Goal: Task Accomplishment & Management: Manage account settings

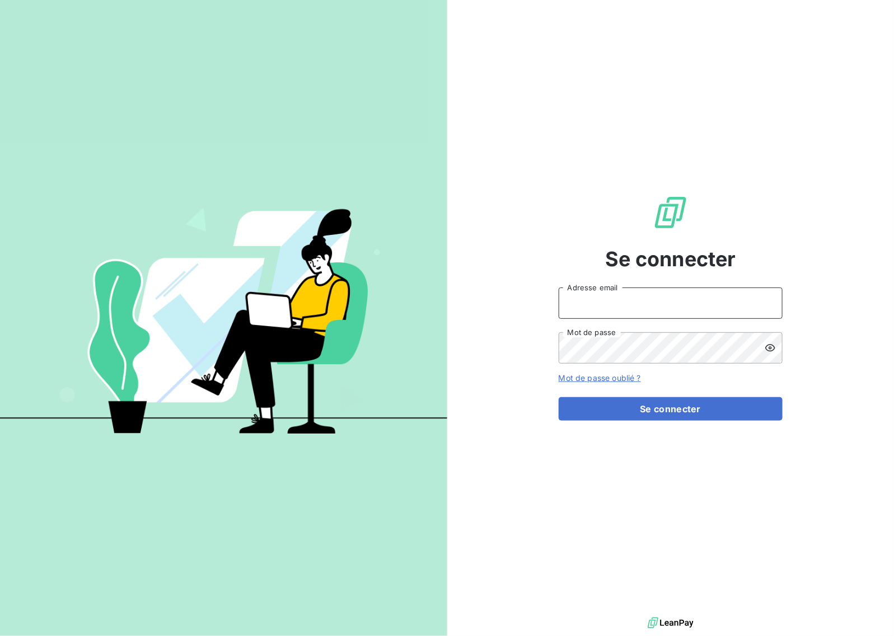
click at [622, 298] on input "Adresse email" at bounding box center [671, 303] width 224 height 31
type input "eclavier@mood-conseil.fr"
click at [673, 413] on button "Se connecter" at bounding box center [671, 409] width 224 height 24
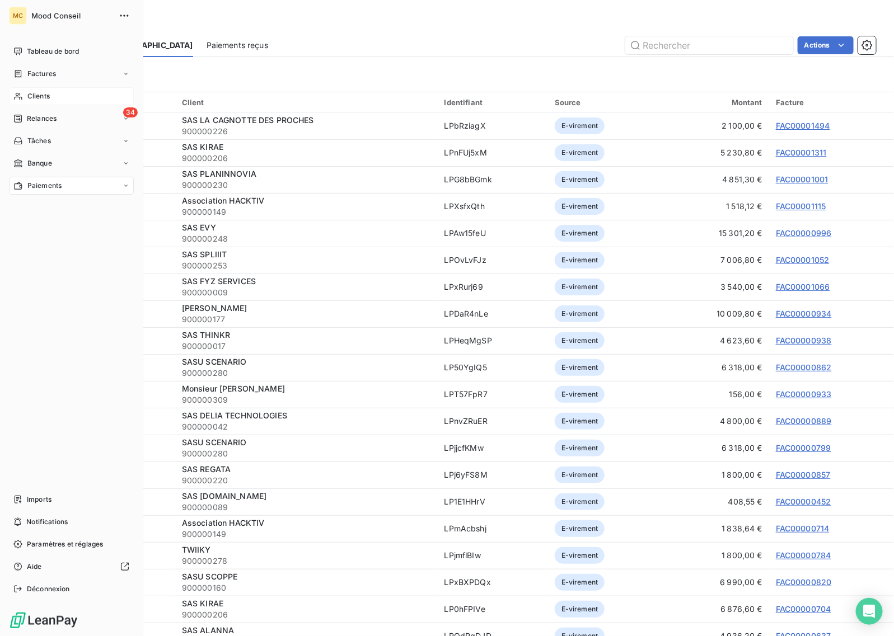
click at [59, 91] on div "Clients" at bounding box center [71, 96] width 125 height 18
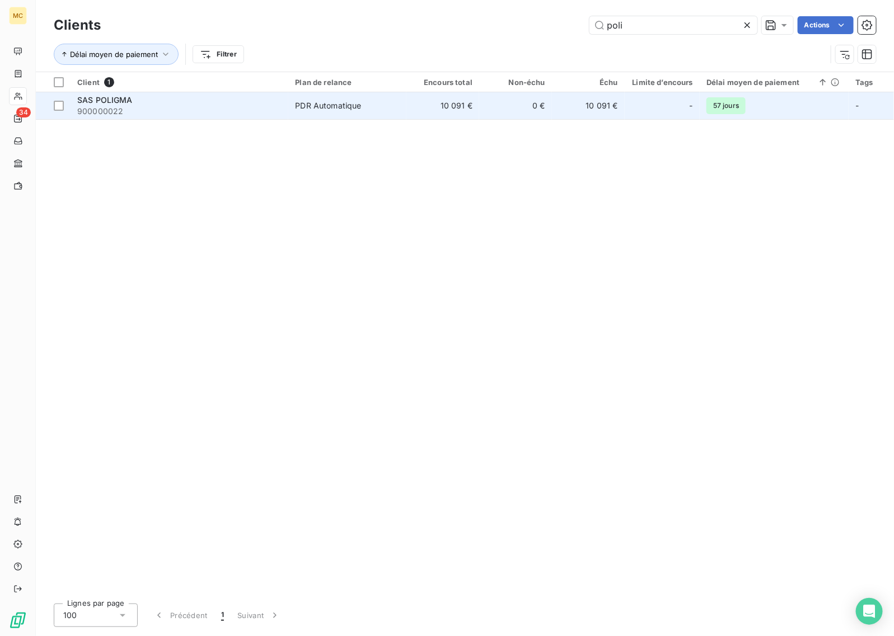
type input "poli"
click at [321, 116] on td "PDR Automatique" at bounding box center [347, 105] width 118 height 27
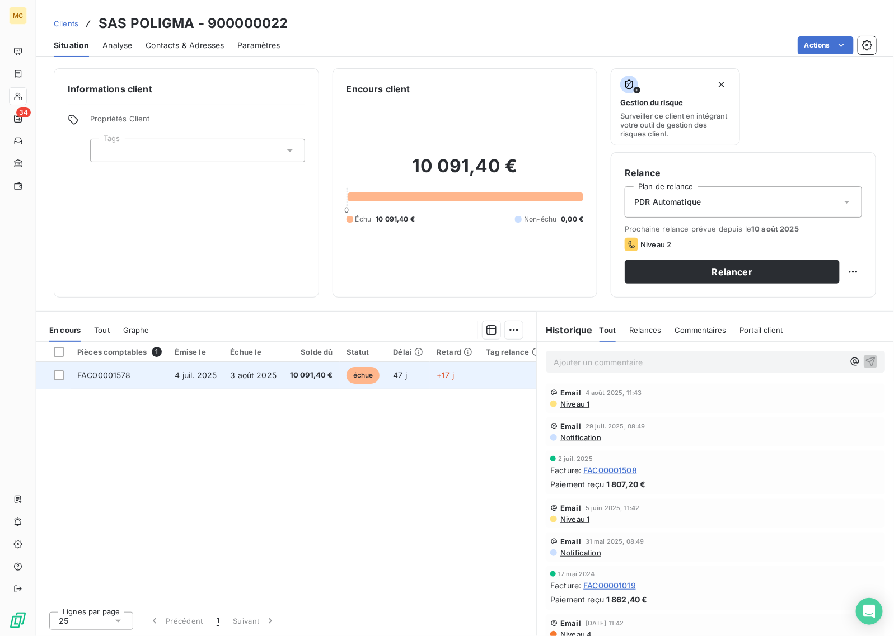
click at [331, 373] on span "10 091,40 €" at bounding box center [311, 375] width 43 height 11
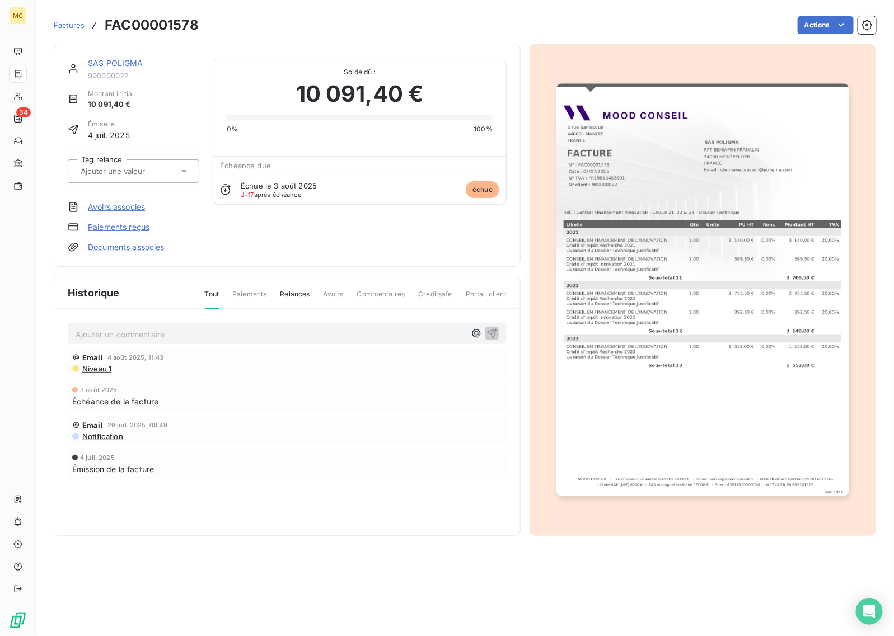
click at [320, 226] on div "SAS POLIGMA 900000022 Montant initial 10 091,40 € Émise le [DATE] Tag relance A…" at bounding box center [287, 155] width 439 height 195
click at [829, 31] on html "MC 34 Factures FAC00001578 Actions SAS POLIGMA 900000022 Montant initial 10 091…" at bounding box center [447, 318] width 894 height 636
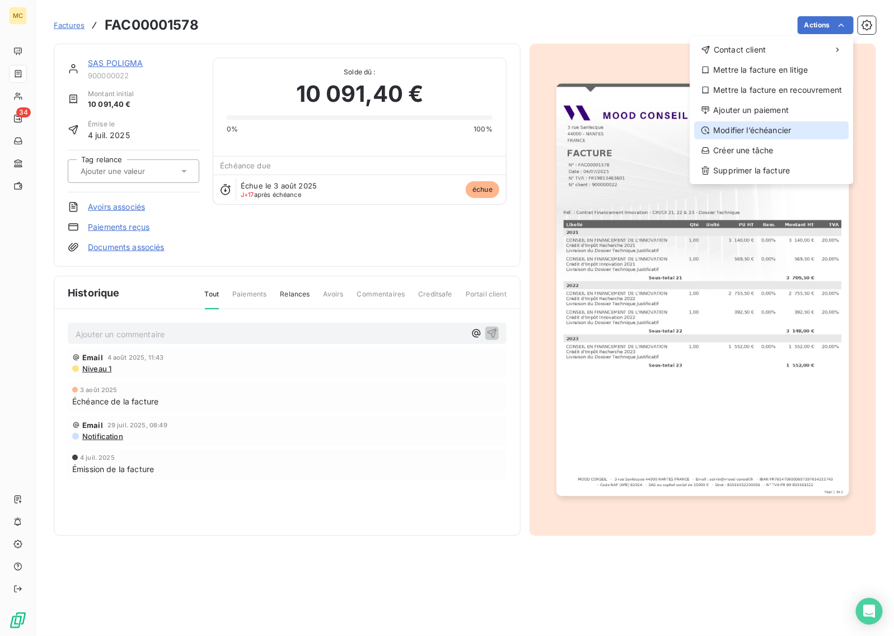
click at [802, 127] on div "Modifier l’échéancier" at bounding box center [772, 130] width 154 height 18
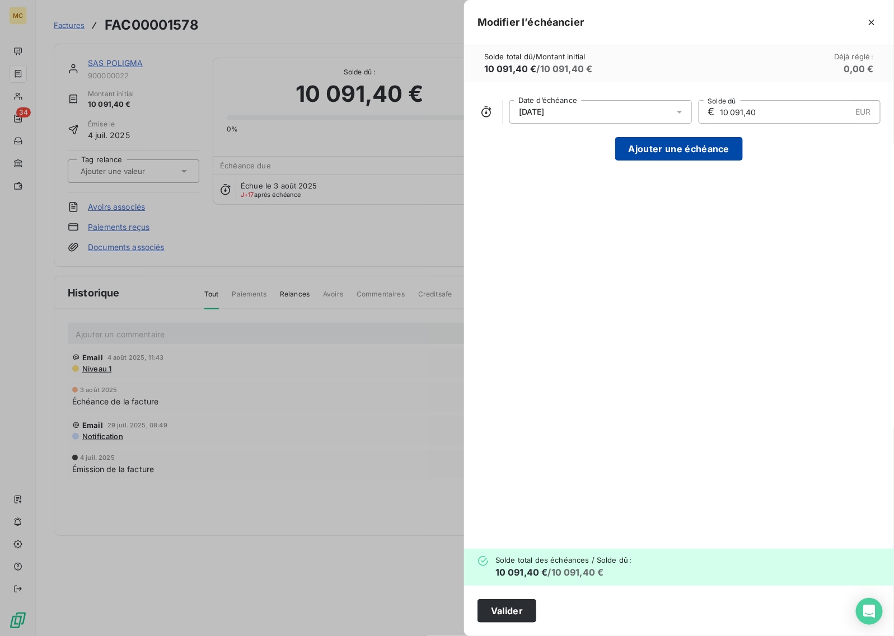
click at [667, 149] on button "Ajouter une échéance" at bounding box center [679, 149] width 128 height 24
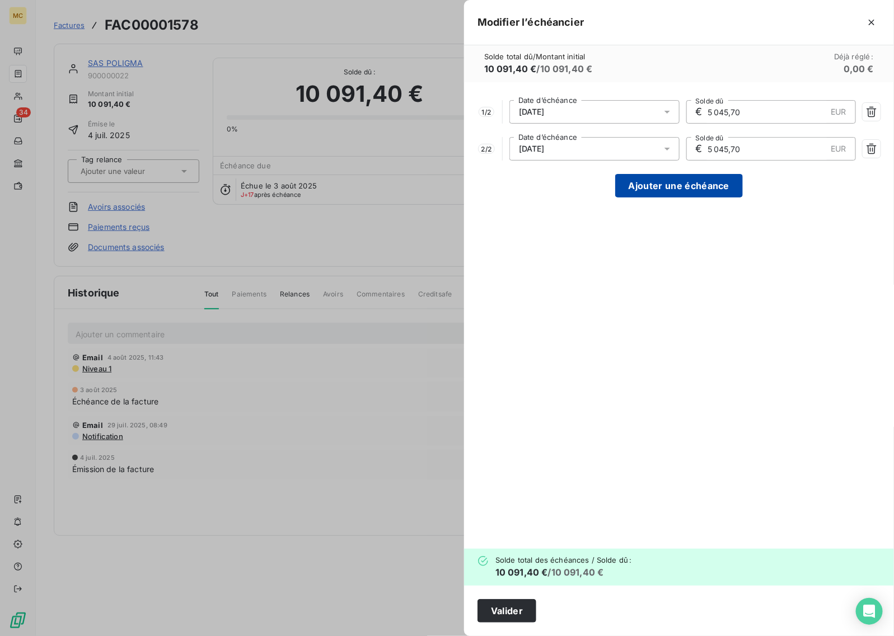
click at [669, 177] on button "Ajouter une échéance" at bounding box center [679, 186] width 128 height 24
type input "3 363,80"
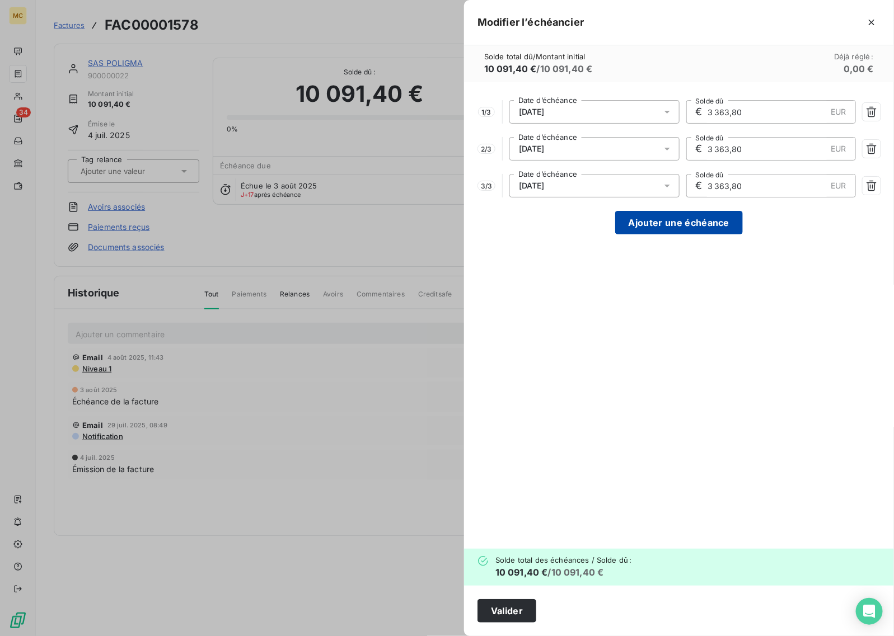
click at [672, 221] on button "Ajouter une échéance" at bounding box center [679, 223] width 128 height 24
type input "2 522,85"
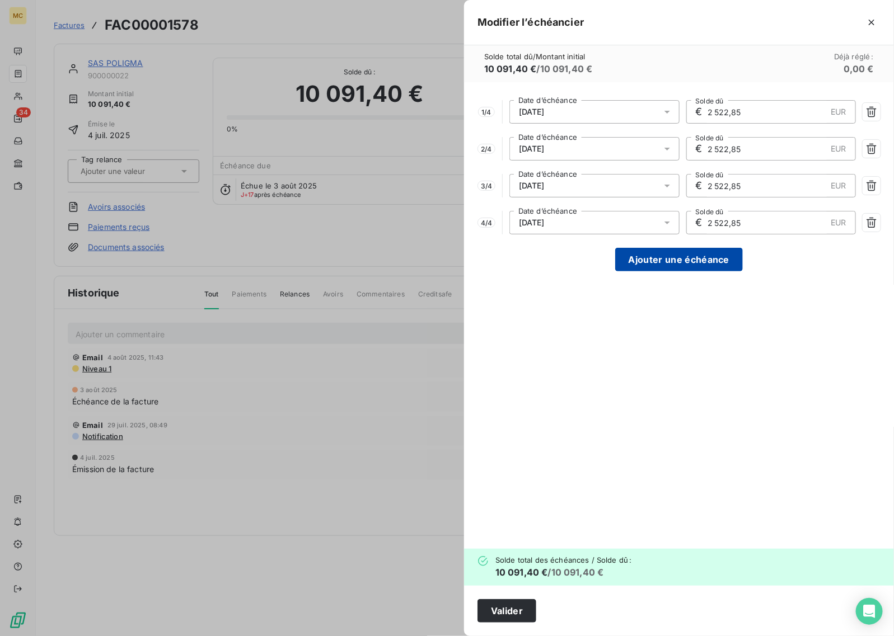
click at [676, 262] on button "Ajouter une échéance" at bounding box center [679, 260] width 128 height 24
type input "2 018,28"
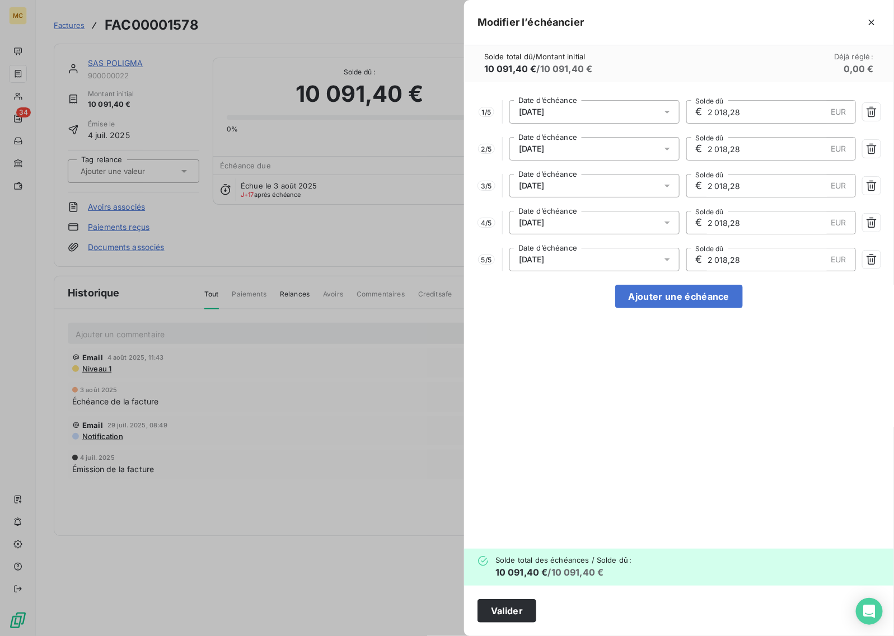
click at [589, 115] on div "[DATE]" at bounding box center [594, 112] width 170 height 24
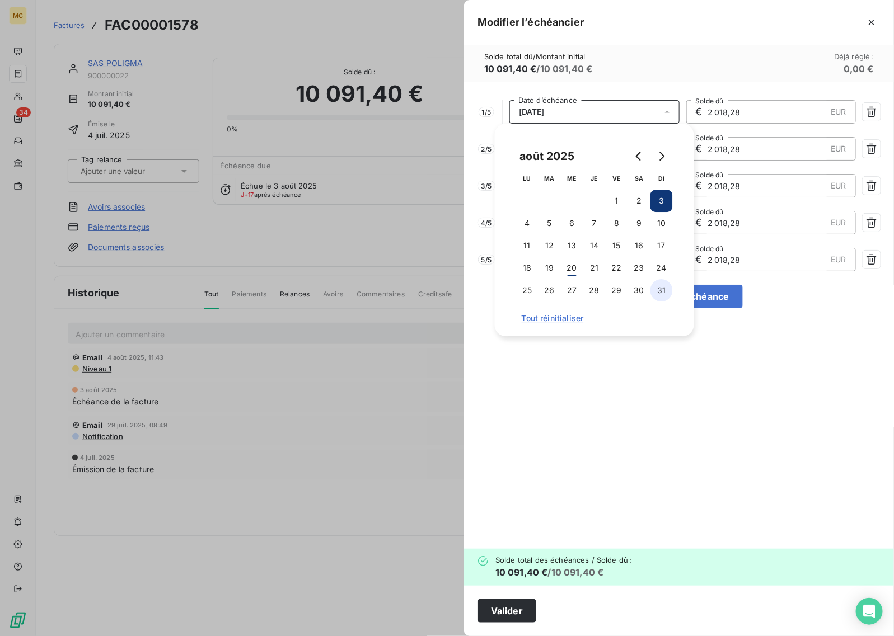
click at [661, 296] on button "31" at bounding box center [661, 290] width 22 height 22
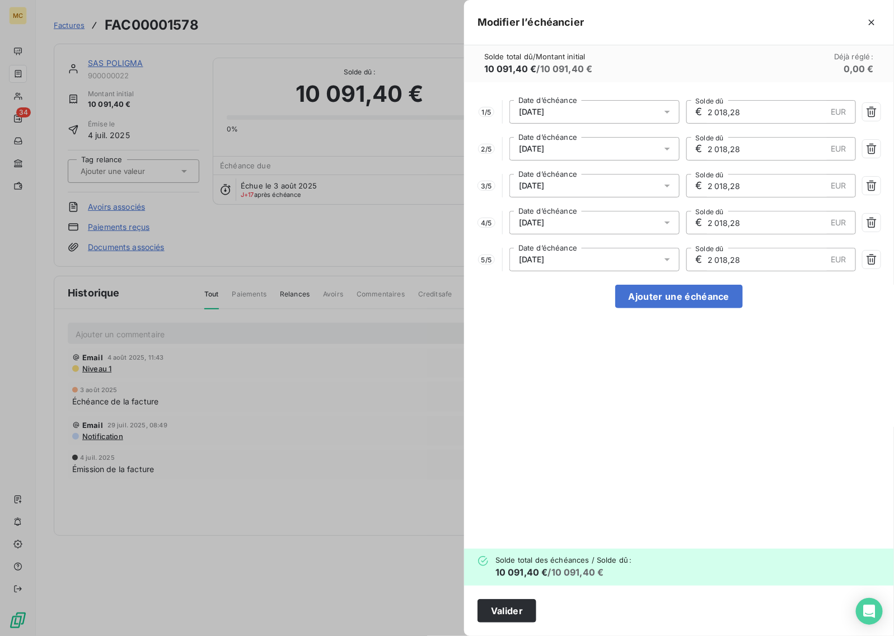
click at [620, 79] on div "Solde total dû / Montant initial 10 091,40 € / 10 091,40 € Déjà réglé : 0,00 €" at bounding box center [679, 63] width 430 height 37
click at [570, 149] on div "[DATE]" at bounding box center [594, 149] width 170 height 24
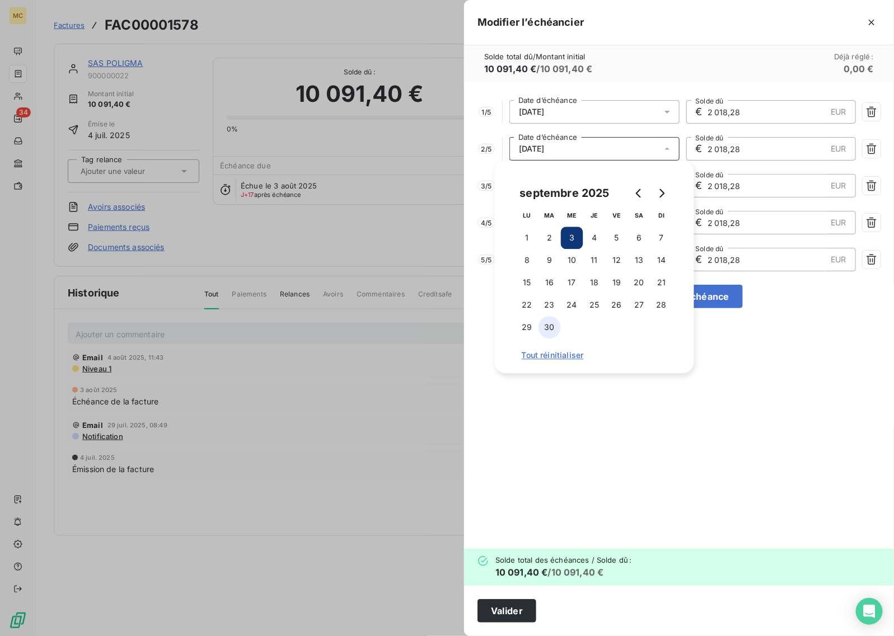
click at [547, 326] on button "30" at bounding box center [550, 328] width 22 height 22
click at [627, 51] on div "Solde total dû / Montant initial 10 091,40 € / 10 091,40 € Déjà réglé : 0,00 €" at bounding box center [679, 63] width 430 height 37
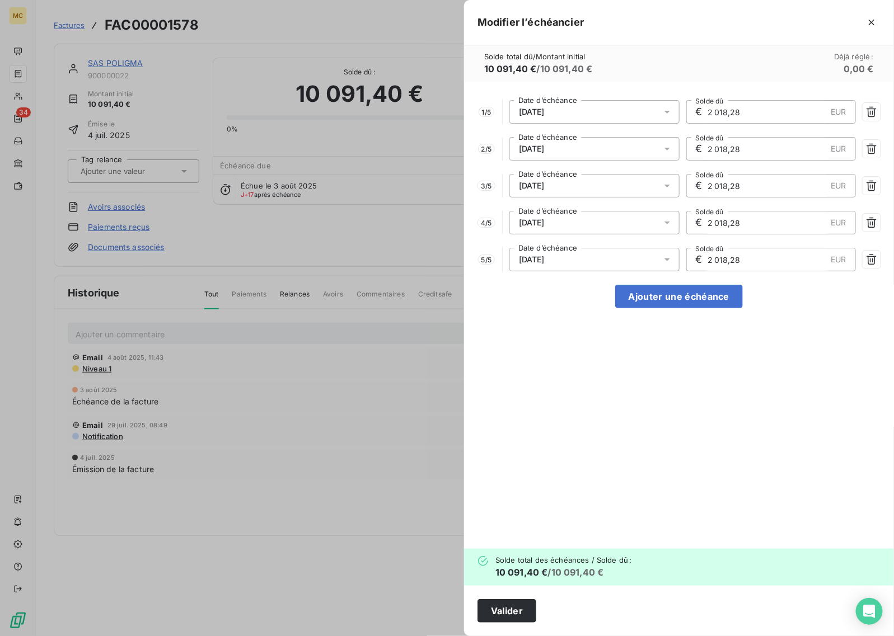
click at [568, 179] on div "[DATE]" at bounding box center [594, 186] width 170 height 24
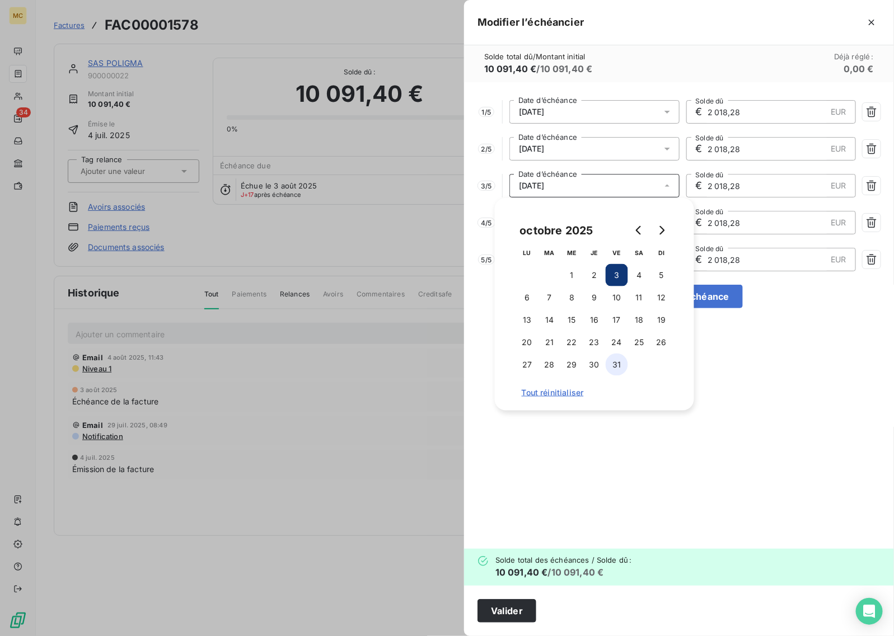
click at [611, 367] on button "31" at bounding box center [617, 365] width 22 height 22
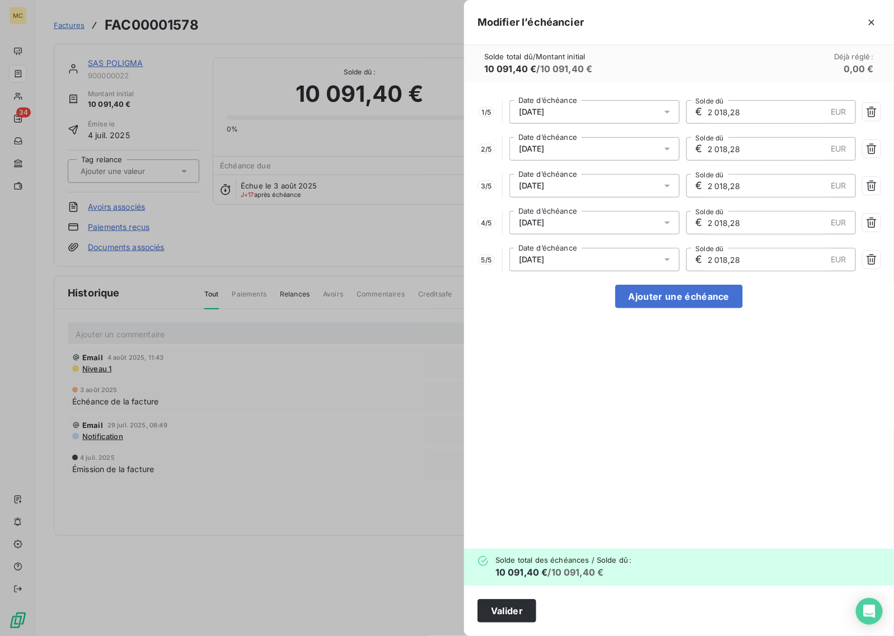
click at [619, 63] on div "Solde total dû / Montant initial 10 091,40 € / 10 091,40 € Déjà réglé : 0,00 €" at bounding box center [679, 63] width 430 height 37
click at [564, 234] on div "[DATE]" at bounding box center [594, 223] width 170 height 24
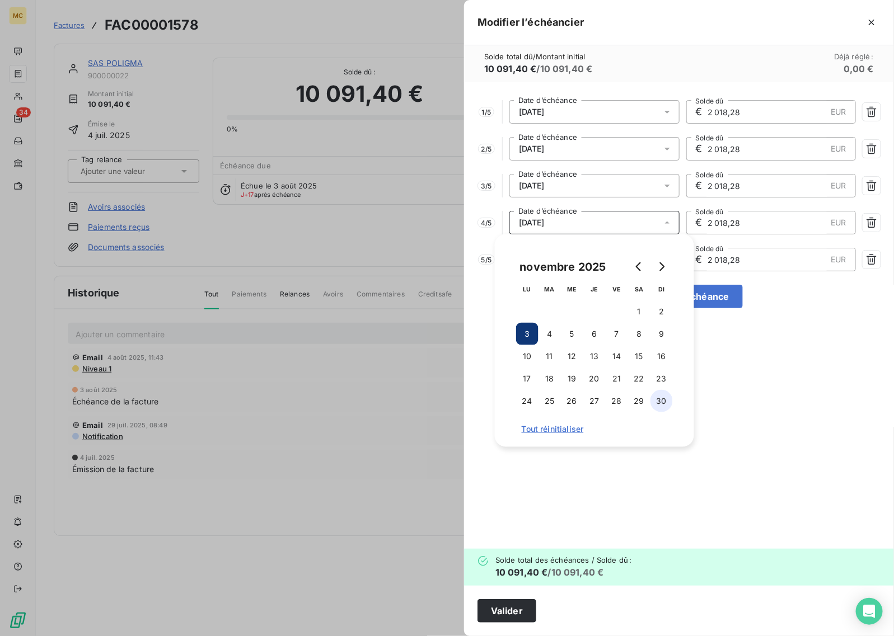
click at [659, 406] on button "30" at bounding box center [661, 401] width 22 height 22
click at [649, 99] on div "1 / 5 [DATE] Date d’échéance € 2 018,28 EUR Solde dû 2 / 5 [DATE] Date d’échéan…" at bounding box center [679, 315] width 430 height 467
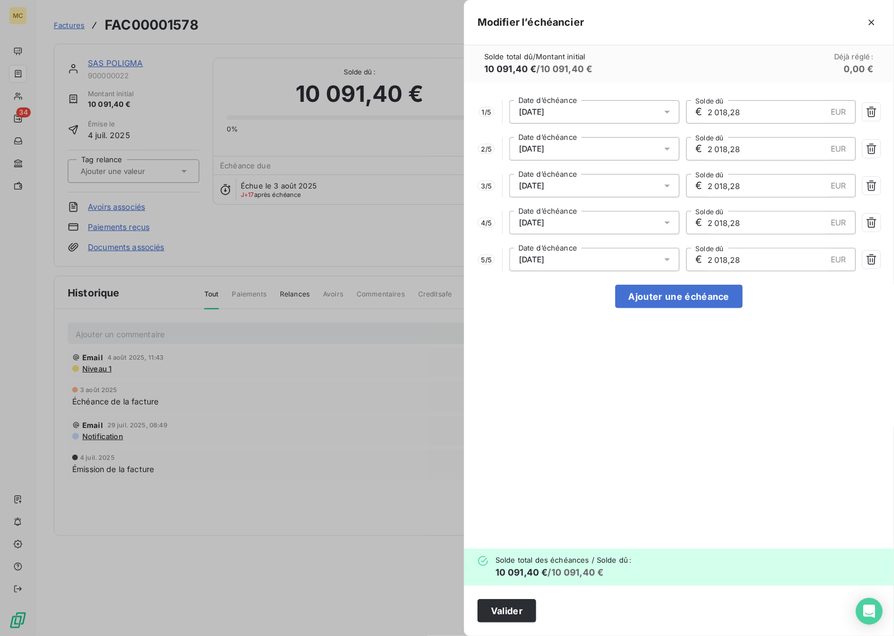
click at [575, 262] on div "[DATE]" at bounding box center [594, 260] width 170 height 24
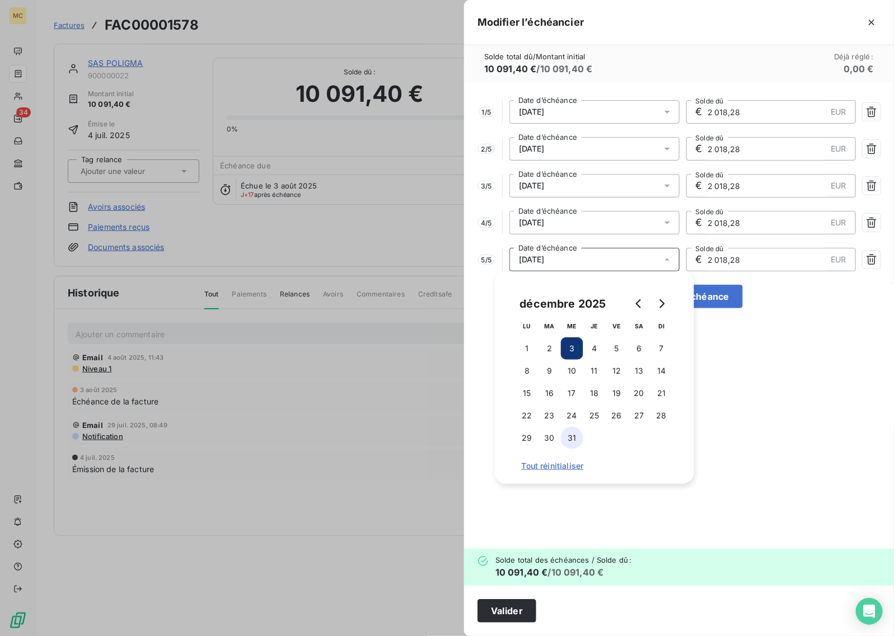
click at [577, 438] on button "31" at bounding box center [572, 438] width 22 height 22
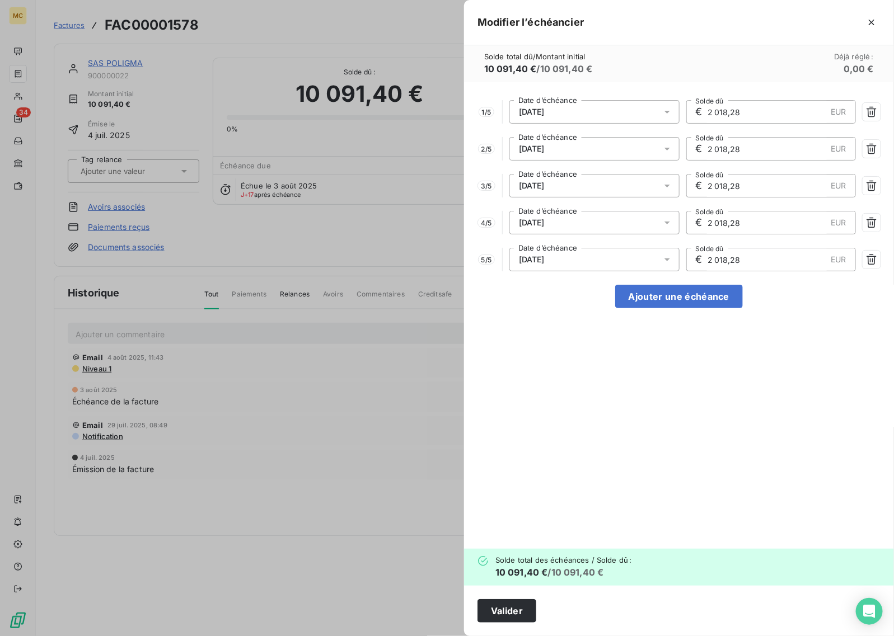
click at [733, 427] on div "1 / 5 [DATE] Date d’échéance € 2 018,28 EUR Solde dû 2 / 5 [DATE] Date d’échéan…" at bounding box center [679, 315] width 430 height 467
click at [690, 299] on button "Ajouter une échéance" at bounding box center [679, 297] width 128 height 24
type input "1 681,90"
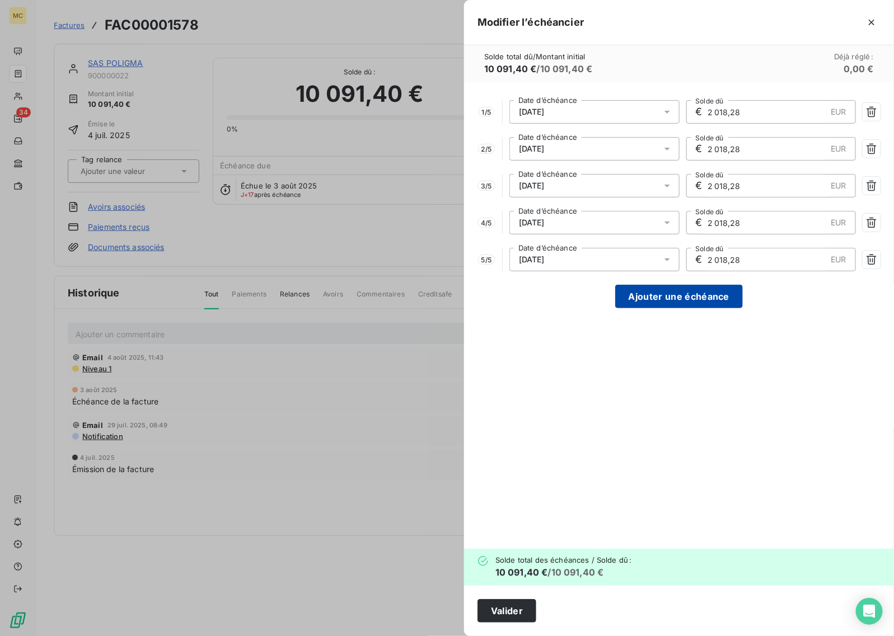
type input "1 681,90"
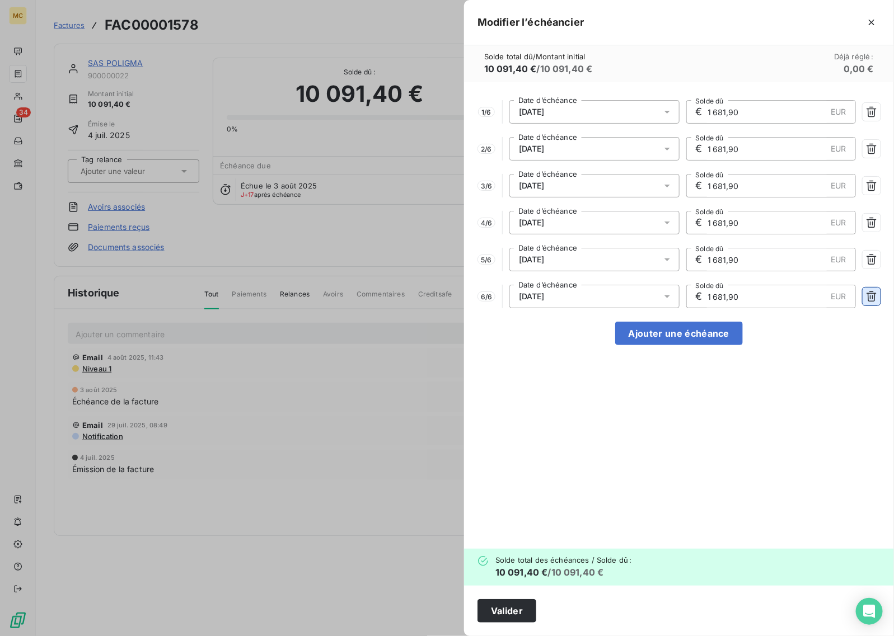
click at [869, 303] on button "button" at bounding box center [872, 297] width 18 height 18
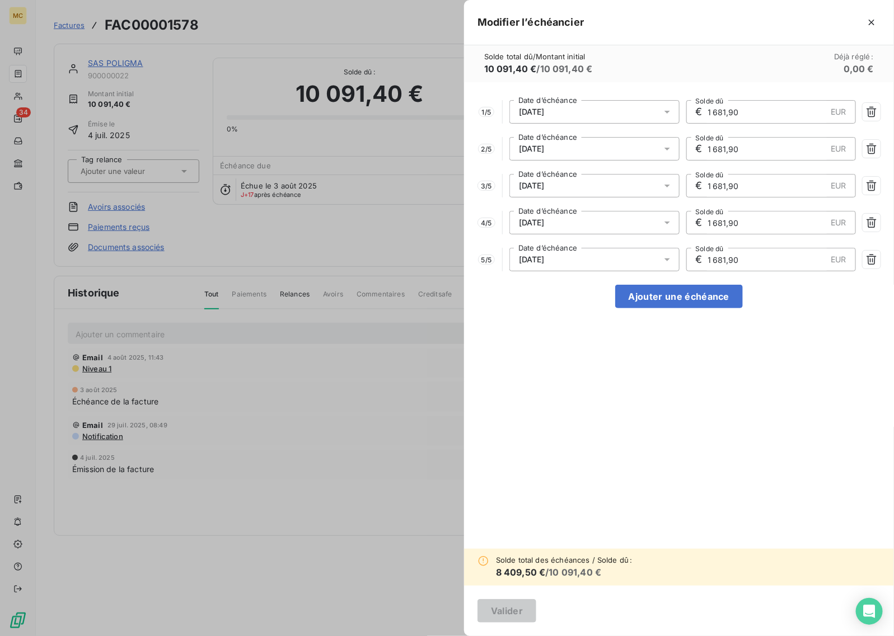
click at [384, 471] on div at bounding box center [447, 318] width 894 height 636
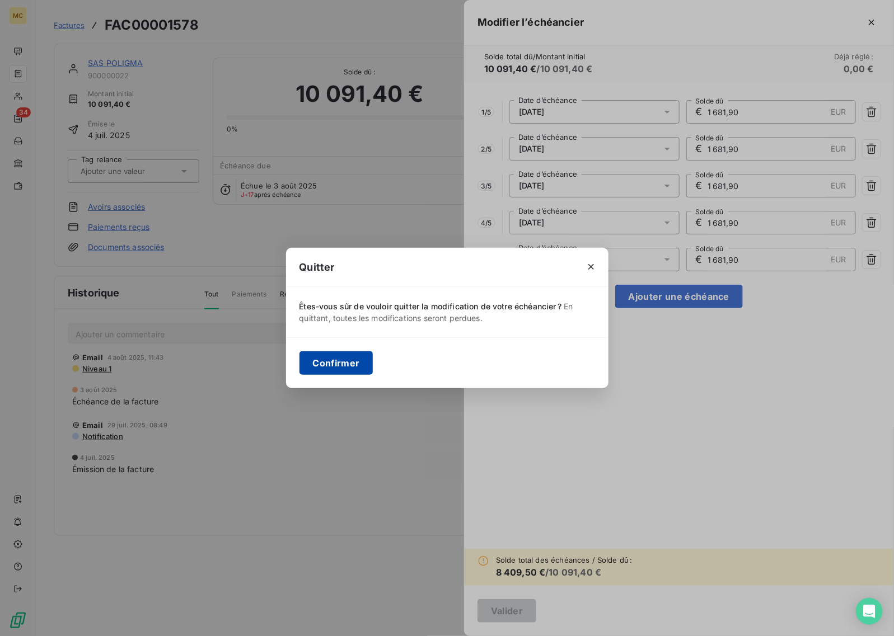
click at [336, 365] on button "Confirmer" at bounding box center [336, 364] width 74 height 24
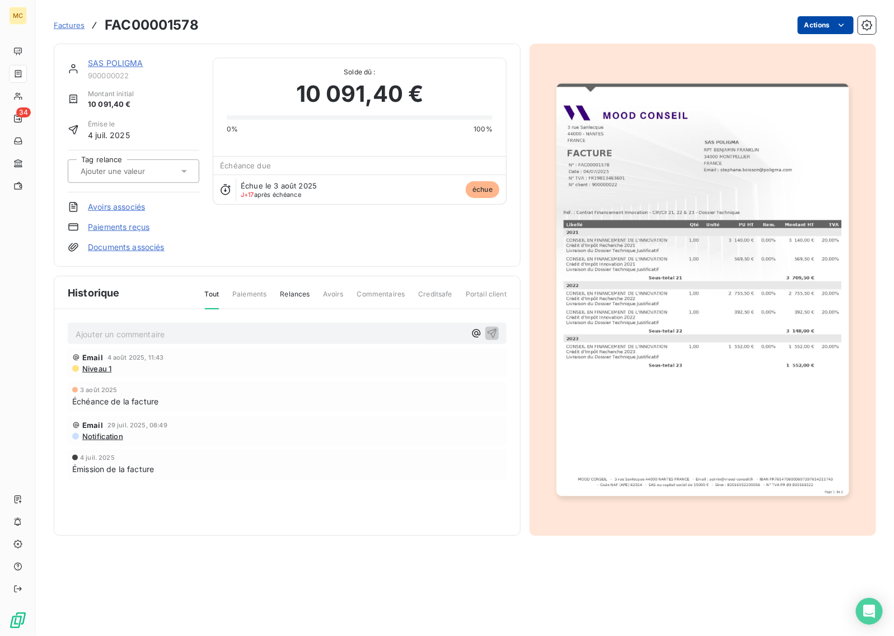
click at [827, 30] on html "MC 34 Factures FAC00001578 Actions SAS POLIGMA 900000022 Montant initial 10 091…" at bounding box center [447, 318] width 894 height 636
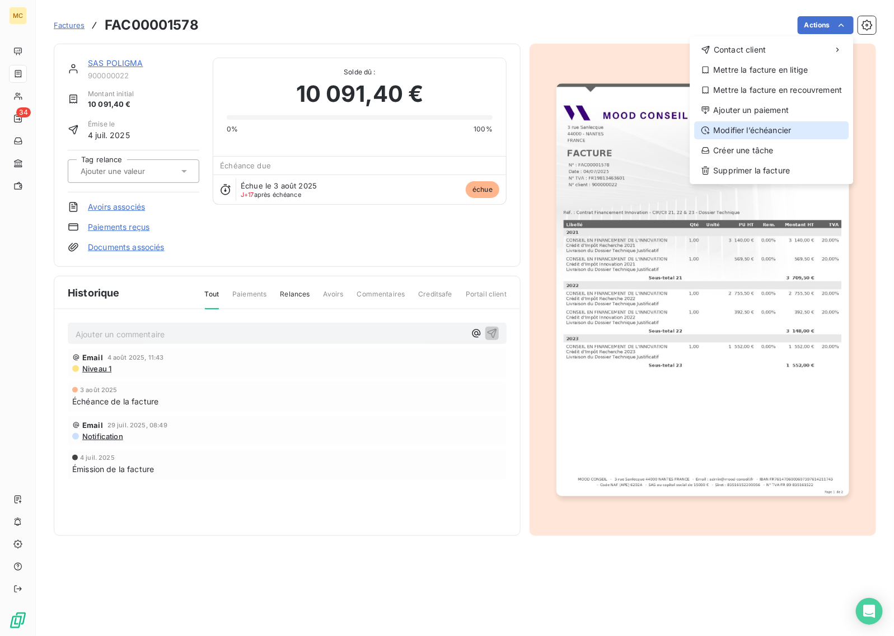
click at [785, 129] on div "Modifier l’échéancier" at bounding box center [772, 130] width 154 height 18
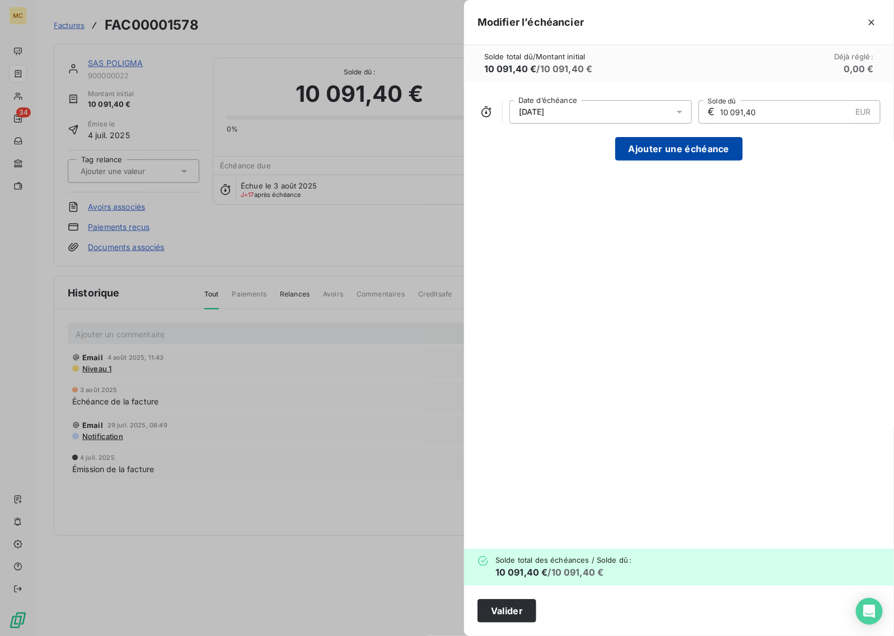
click at [722, 153] on button "Ajouter une échéance" at bounding box center [679, 149] width 128 height 24
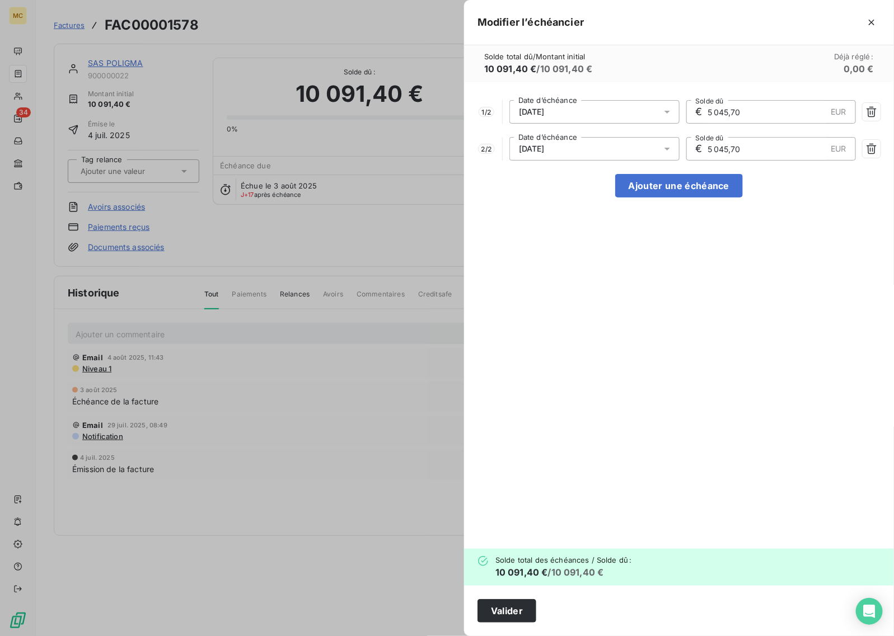
click at [670, 198] on div "1 / 2 [DATE] Date d’échéance € 5 045,70 EUR Solde dû 2 / 2 [DATE] Date d’échéan…" at bounding box center [679, 315] width 430 height 467
click at [670, 183] on button "Ajouter une échéance" at bounding box center [679, 186] width 128 height 24
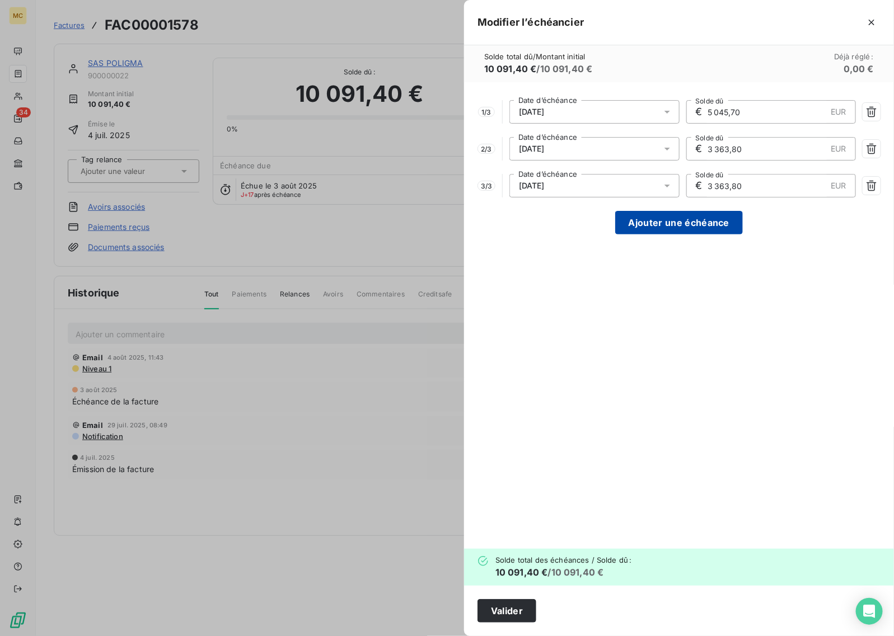
type input "3 363,80"
click at [671, 227] on button "Ajouter une échéance" at bounding box center [679, 223] width 128 height 24
type input "2 522,85"
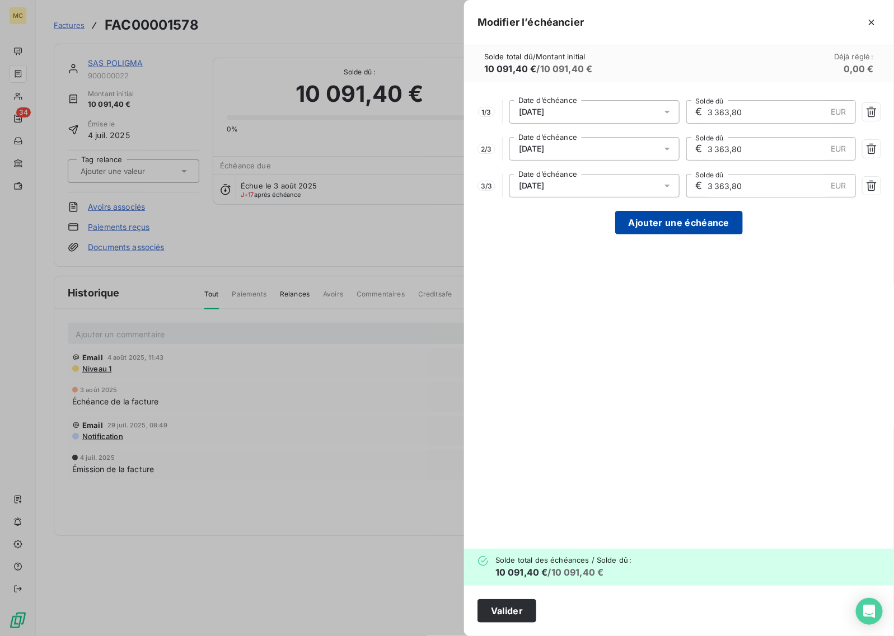
type input "2 522,85"
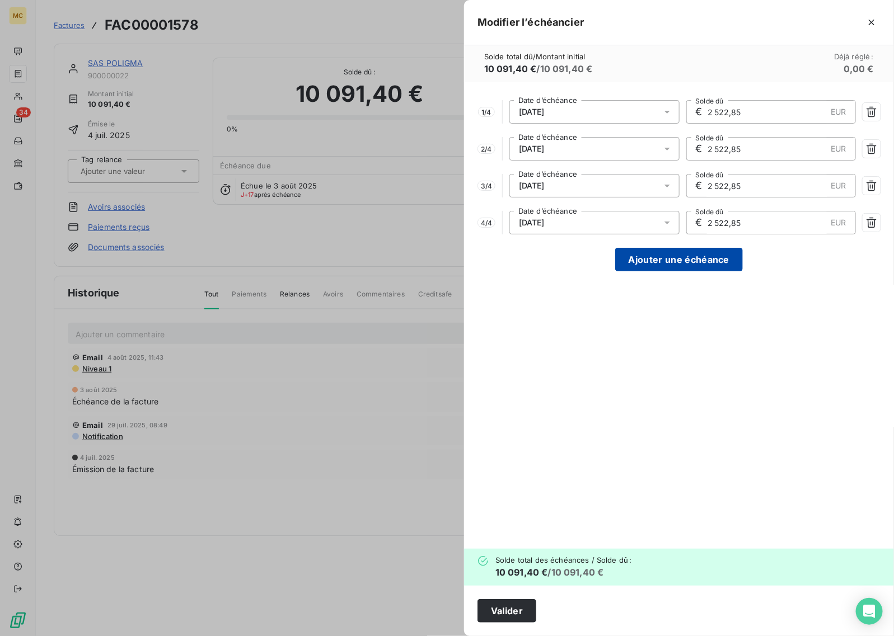
click at [671, 265] on button "Ajouter une échéance" at bounding box center [679, 260] width 128 height 24
type input "2 018,28"
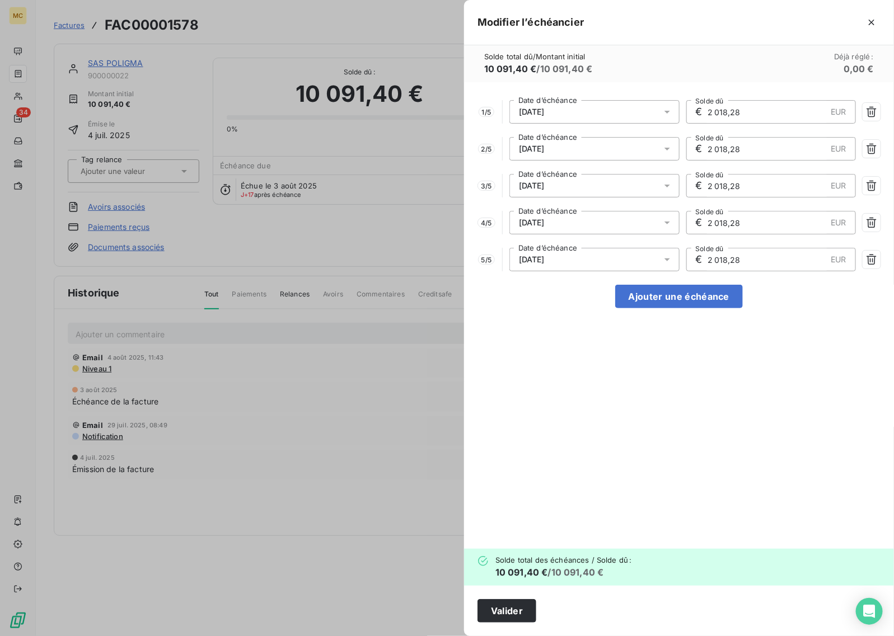
click at [600, 108] on div "[DATE]" at bounding box center [594, 112] width 170 height 24
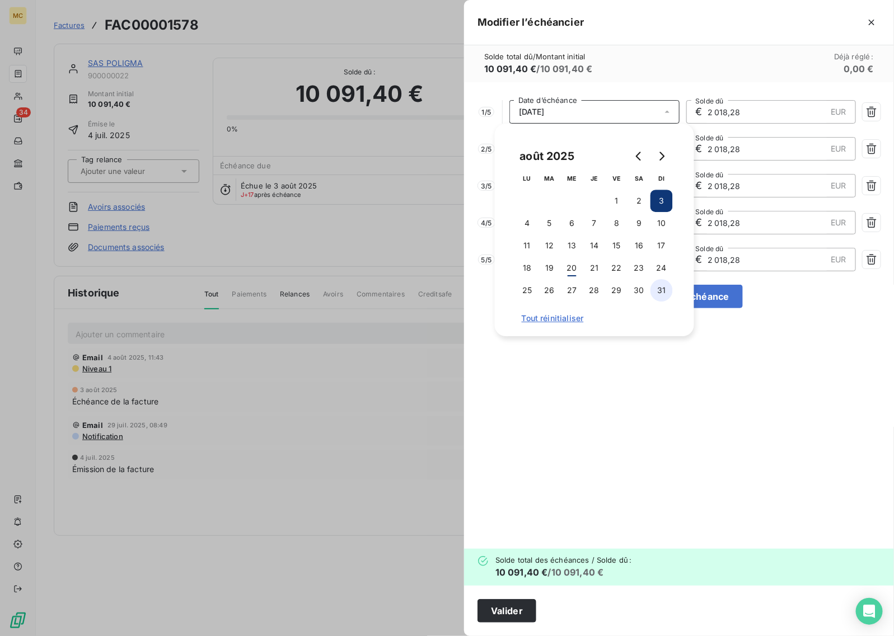
click at [664, 296] on button "31" at bounding box center [661, 290] width 22 height 22
click at [644, 72] on div "Solde total dû / Montant initial 10 091,40 € / 10 091,40 € Déjà réglé : 0,00 €" at bounding box center [679, 63] width 430 height 37
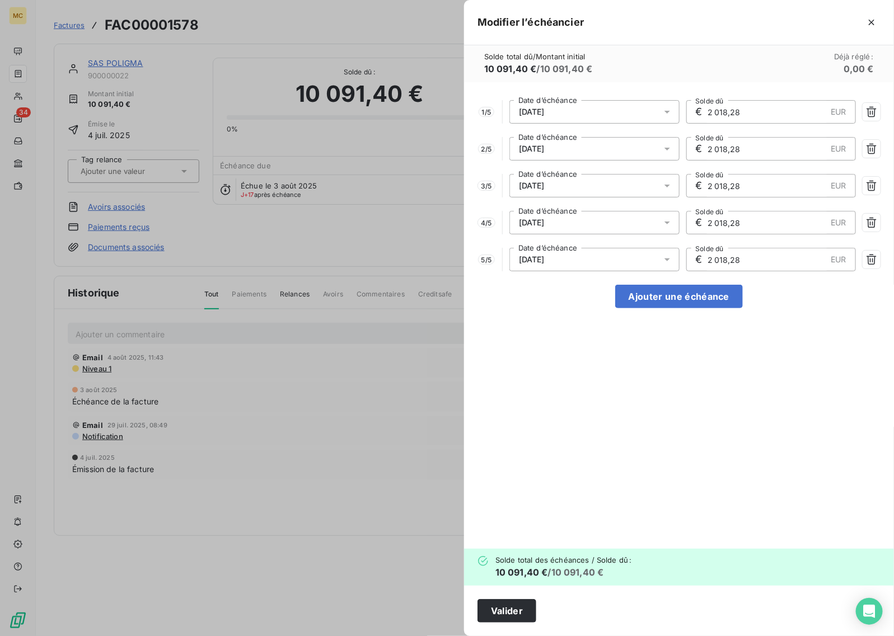
click at [600, 156] on div "[DATE]" at bounding box center [594, 149] width 170 height 24
click at [559, 452] on div "1 / 5 [DATE] Date d’échéance € 2 018,28 EUR Solde dû 2 / 5 [DATE] Date d’échéan…" at bounding box center [679, 315] width 430 height 467
click at [566, 256] on div "[DATE]" at bounding box center [594, 260] width 170 height 24
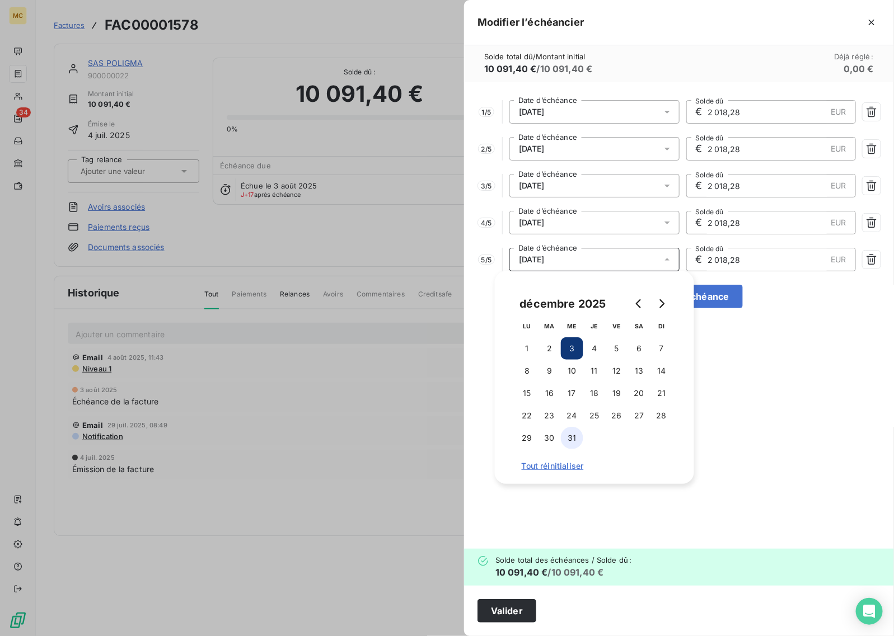
click at [564, 441] on button "31" at bounding box center [572, 438] width 22 height 22
click at [545, 224] on span "[DATE]" at bounding box center [532, 222] width 26 height 9
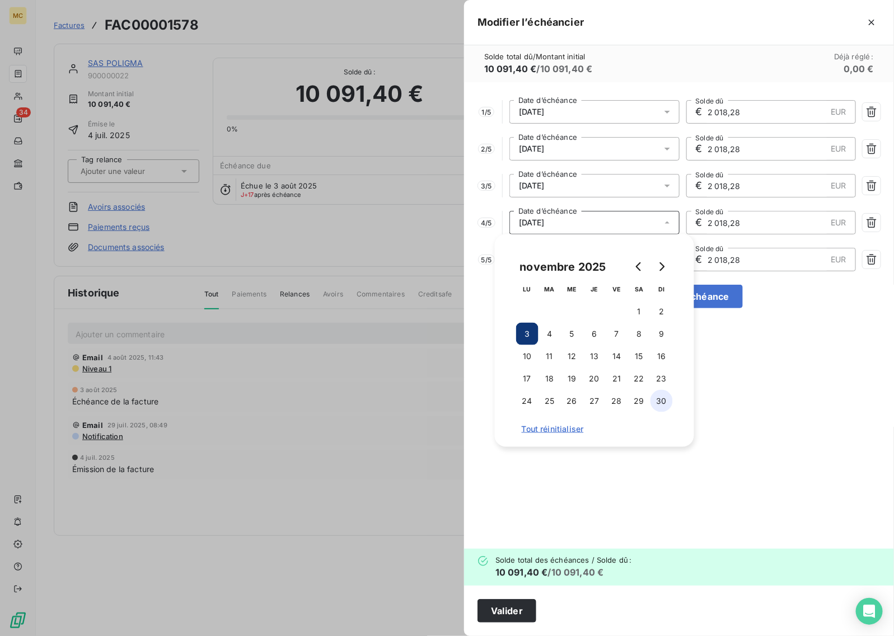
click at [658, 404] on button "30" at bounding box center [661, 401] width 22 height 22
click at [569, 180] on div "[DATE]" at bounding box center [594, 186] width 170 height 24
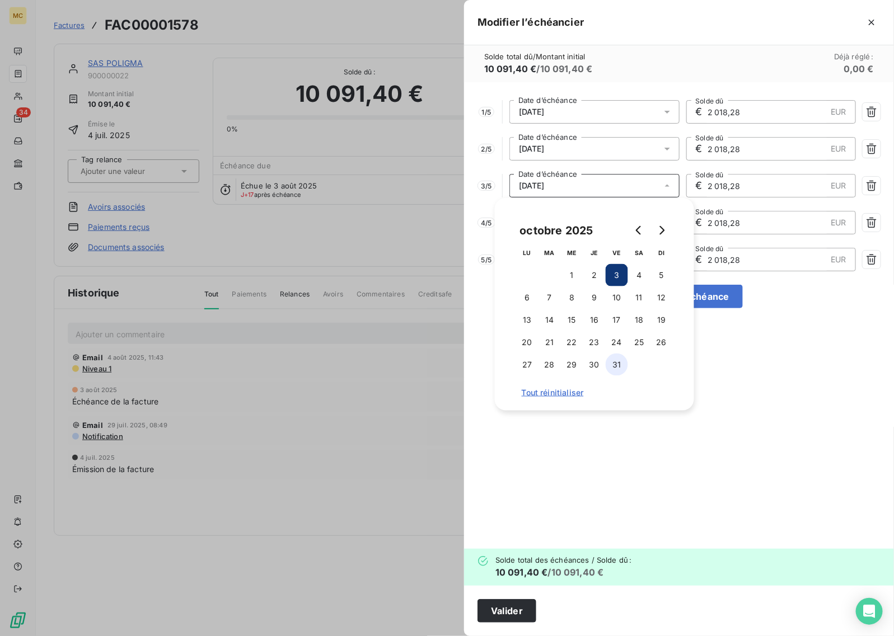
click at [619, 365] on button "31" at bounding box center [617, 365] width 22 height 22
click at [572, 154] on div "[DATE]" at bounding box center [594, 149] width 170 height 24
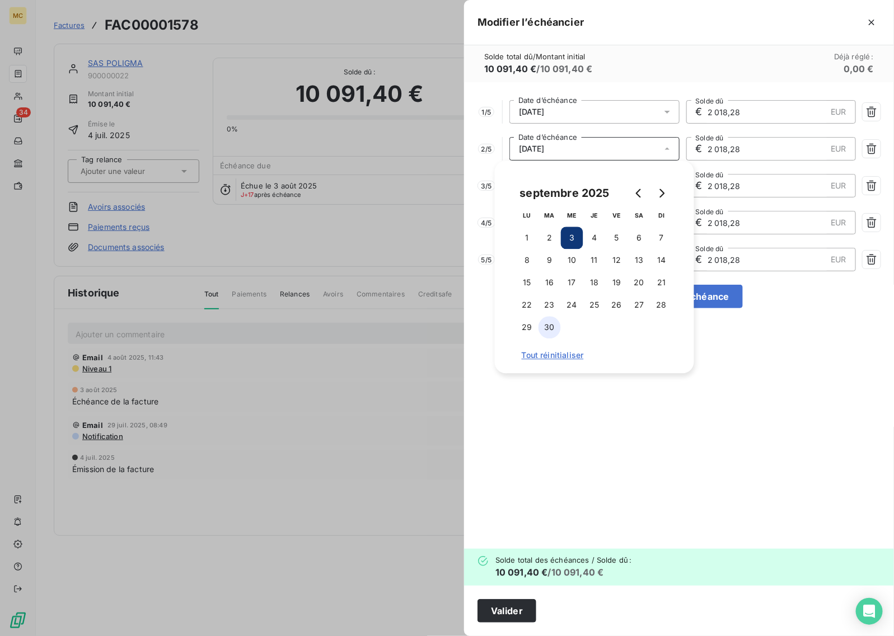
click at [555, 328] on button "30" at bounding box center [550, 328] width 22 height 22
click at [723, 423] on div "1 / 5 [DATE] Date d’échéance € 2 018,28 EUR Solde dû 2 / 5 [DATE] Date d’échéan…" at bounding box center [679, 315] width 430 height 467
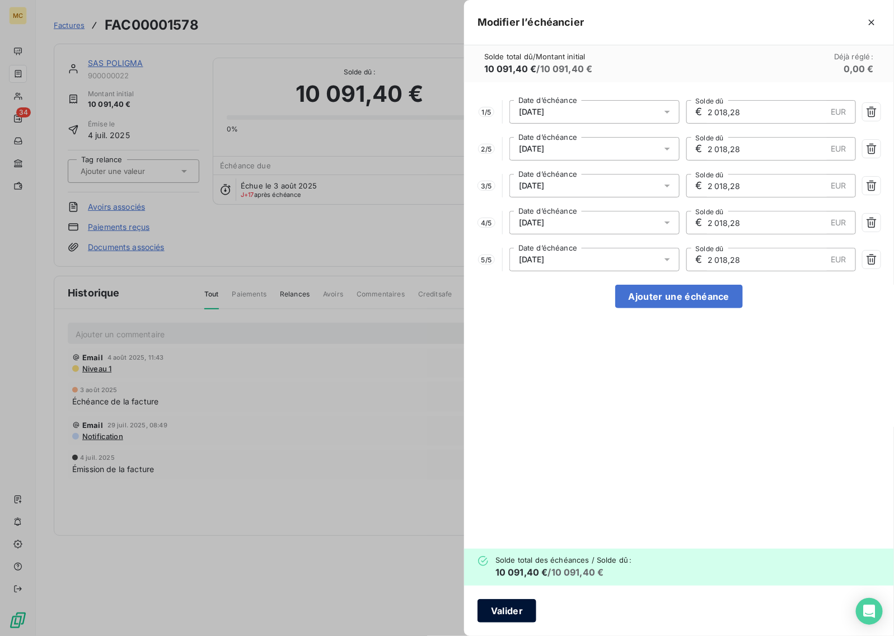
click at [513, 614] on button "Valider" at bounding box center [506, 612] width 59 height 24
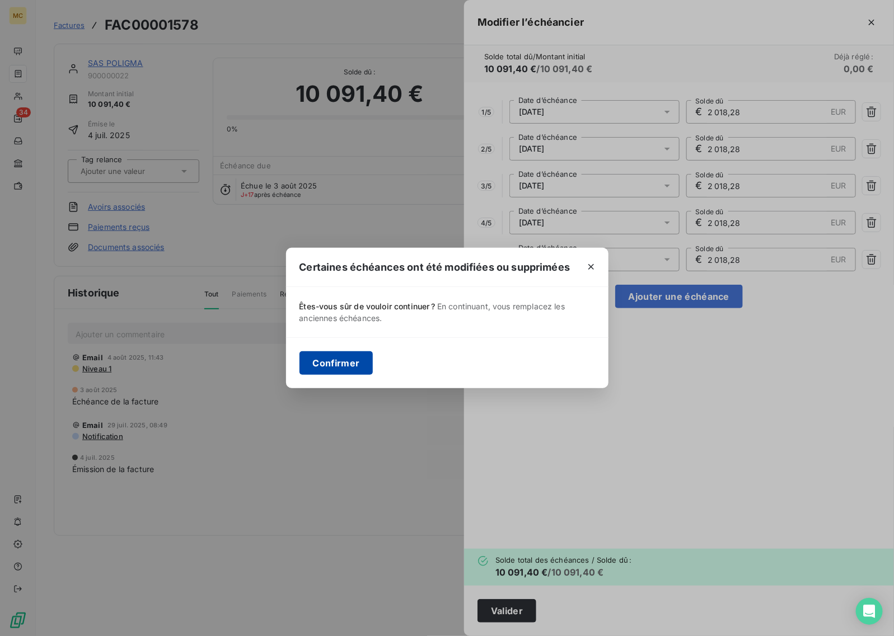
click at [336, 368] on button "Confirmer" at bounding box center [336, 364] width 74 height 24
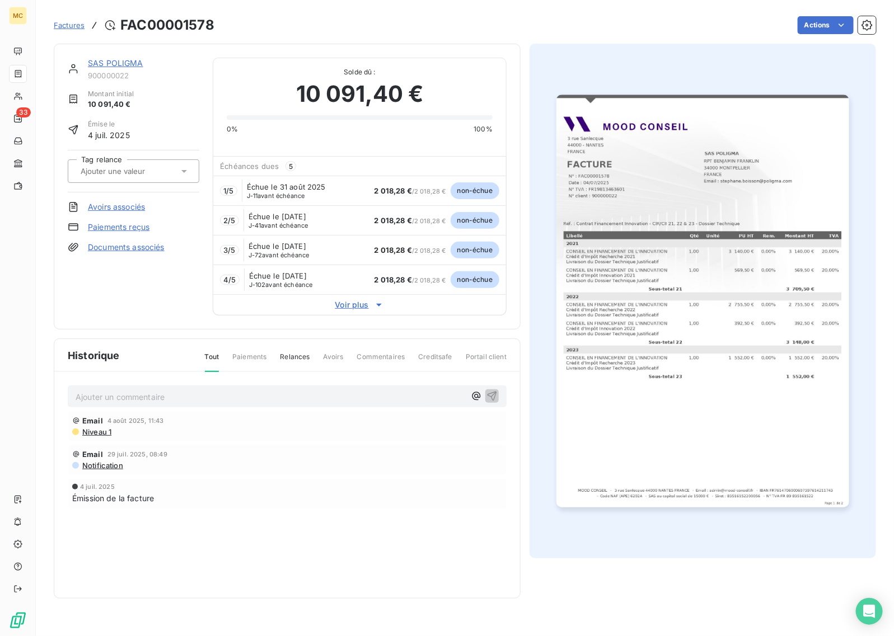
click at [80, 30] on link "Factures" at bounding box center [69, 25] width 31 height 11
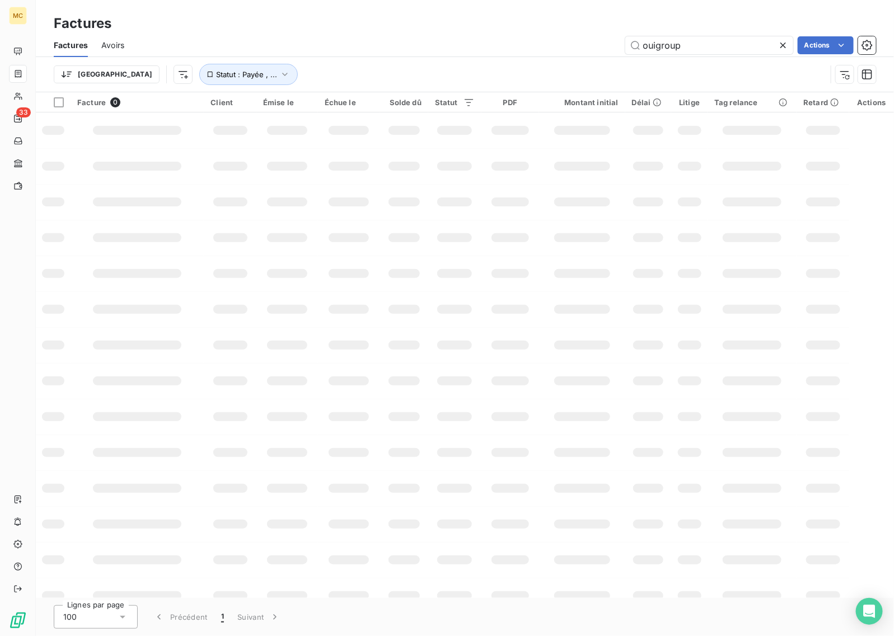
drag, startPoint x: 694, startPoint y: 35, endPoint x: 481, endPoint y: 42, distance: 212.8
click at [481, 42] on div "ouigroup Actions" at bounding box center [507, 45] width 738 height 18
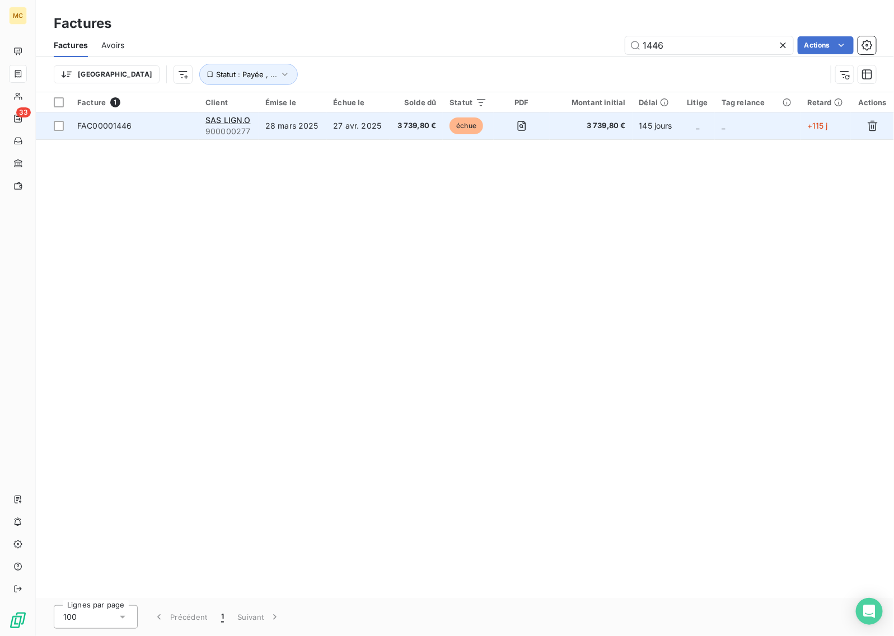
type input "1446"
click at [357, 125] on td "27 avr. 2025" at bounding box center [358, 126] width 63 height 27
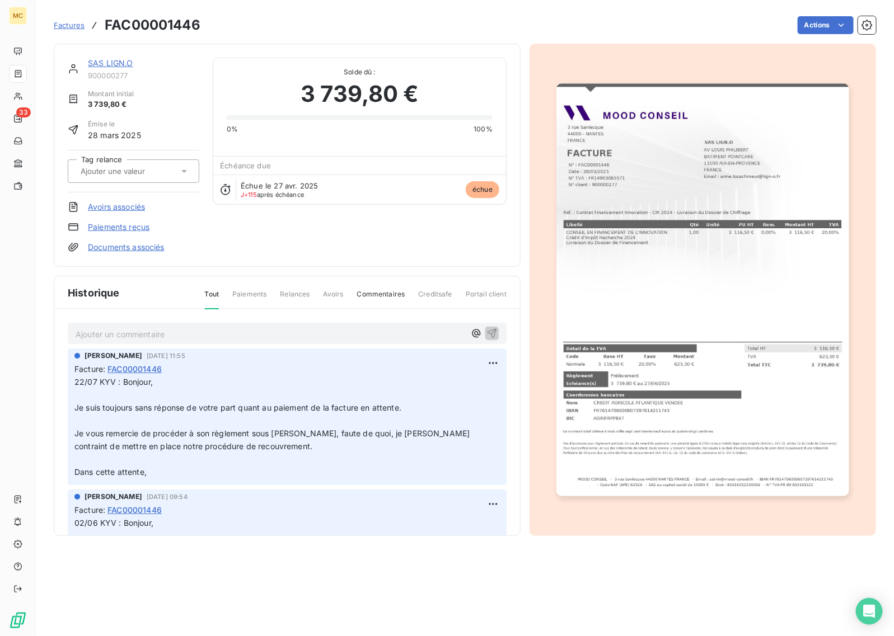
click at [732, 311] on img "button" at bounding box center [702, 289] width 292 height 413
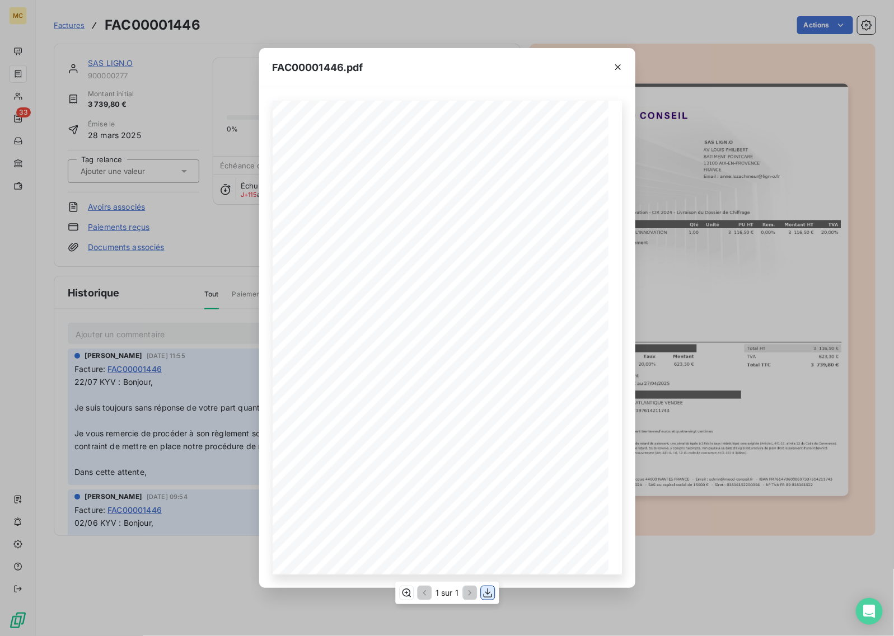
click at [485, 593] on icon "button" at bounding box center [487, 593] width 11 height 11
drag, startPoint x: 508, startPoint y: 72, endPoint x: 541, endPoint y: 65, distance: 33.7
click at [508, 72] on div "FAC00001446.pdf" at bounding box center [447, 67] width 376 height 39
click at [616, 65] on icon "button" at bounding box center [617, 67] width 11 height 11
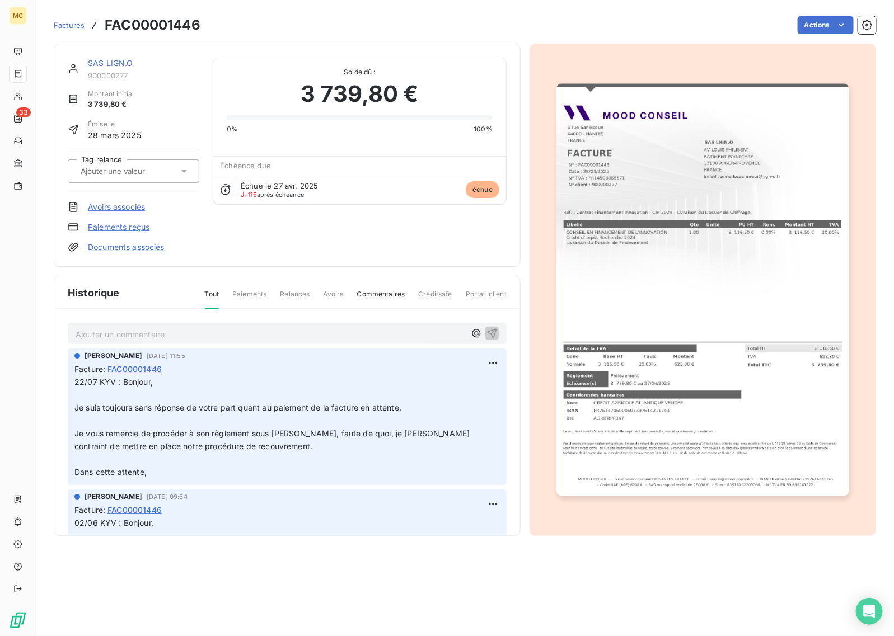
click at [77, 30] on link "Factures" at bounding box center [69, 25] width 31 height 11
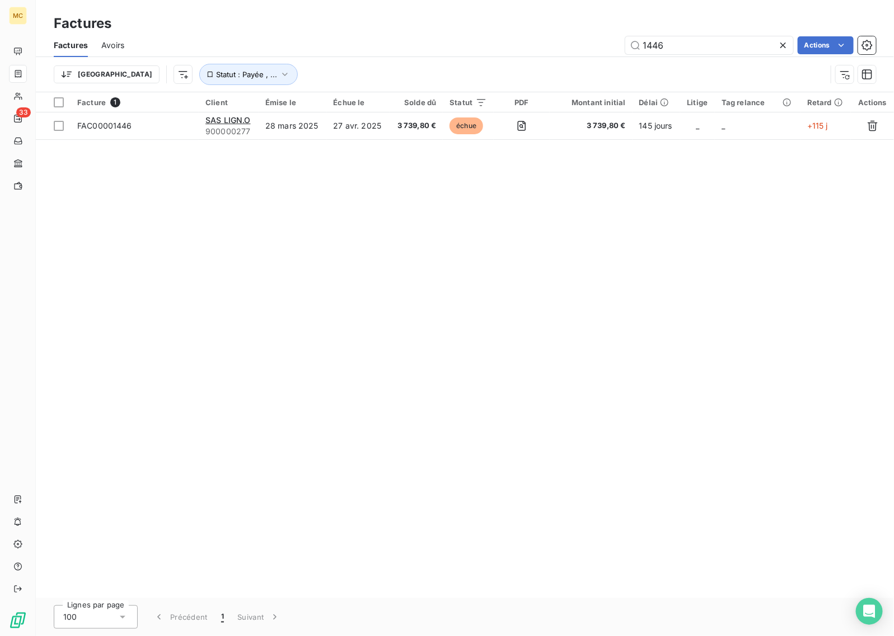
drag, startPoint x: 669, startPoint y: 45, endPoint x: 441, endPoint y: 45, distance: 228.4
click at [441, 45] on div "1446 Actions" at bounding box center [507, 45] width 738 height 18
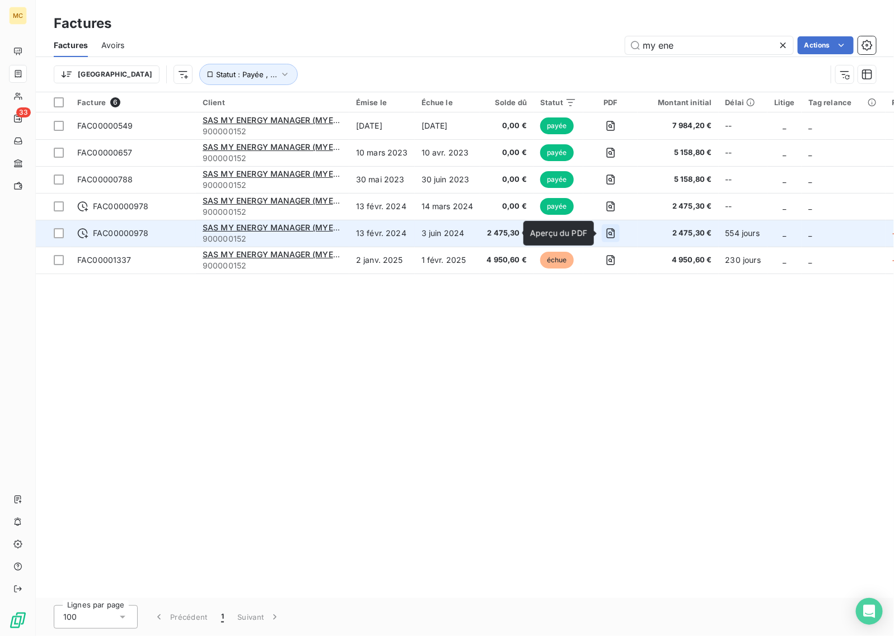
click at [609, 236] on icon "button" at bounding box center [610, 233] width 11 height 11
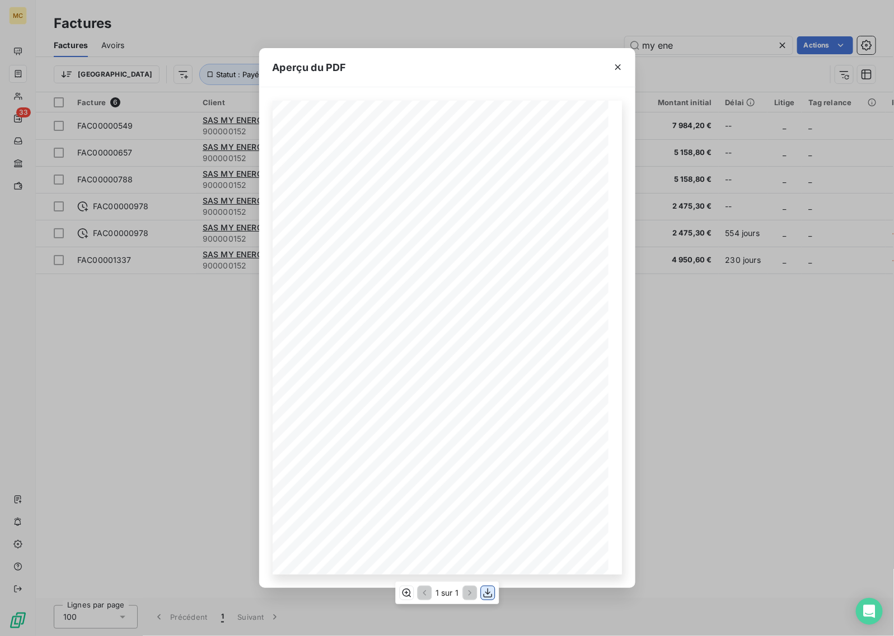
click at [490, 591] on icon "button" at bounding box center [487, 593] width 11 height 11
click at [757, 390] on div "Aperçu du PDF MOOD CONSEIL - [STREET_ADDRESS] - Email : [EMAIL_ADDRESS][DOMAIN_…" at bounding box center [447, 318] width 894 height 636
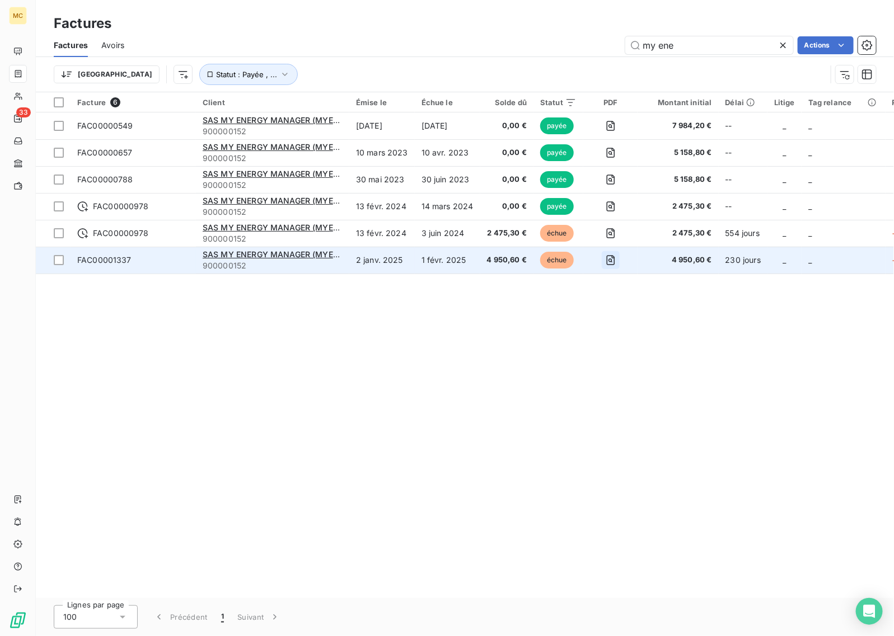
click at [608, 261] on icon "button" at bounding box center [610, 261] width 4 height 4
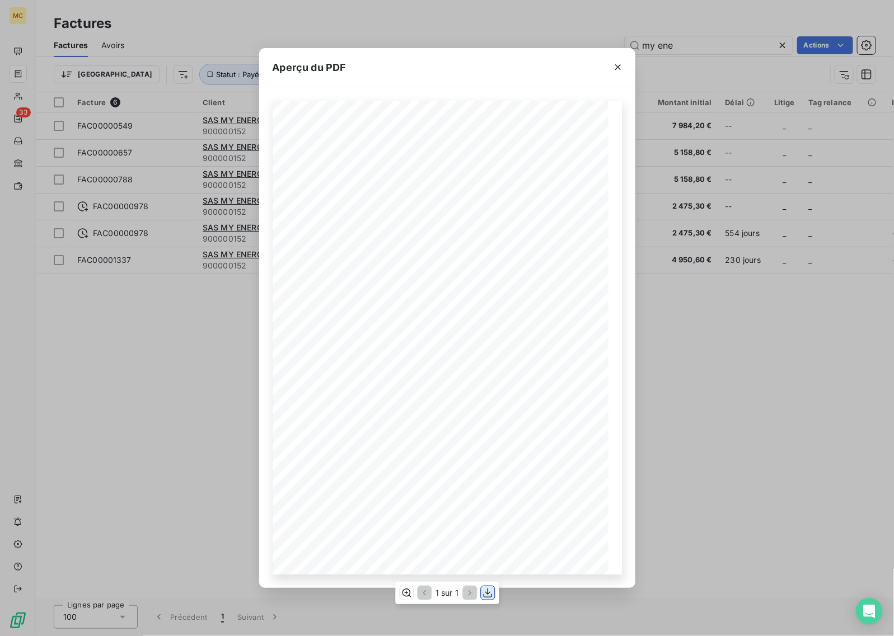
click at [491, 593] on icon "button" at bounding box center [487, 593] width 11 height 11
click at [725, 399] on div "Aperçu du PDF MOOD CONSEIL - [STREET_ADDRESS] - Email : [EMAIL_ADDRESS][DOMAIN_…" at bounding box center [447, 318] width 894 height 636
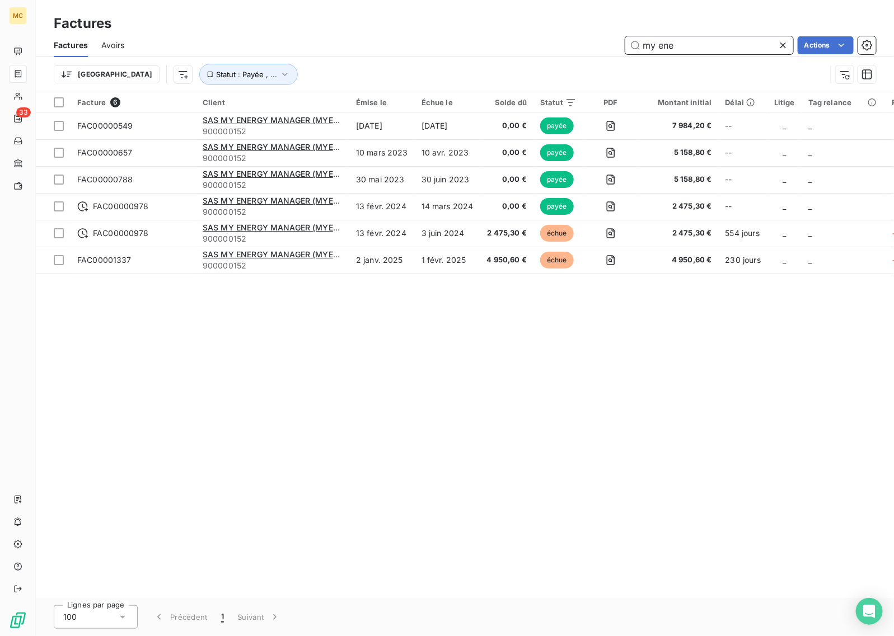
drag, startPoint x: 685, startPoint y: 38, endPoint x: 465, endPoint y: 49, distance: 219.7
click at [465, 49] on div "my ene Actions" at bounding box center [507, 45] width 738 height 18
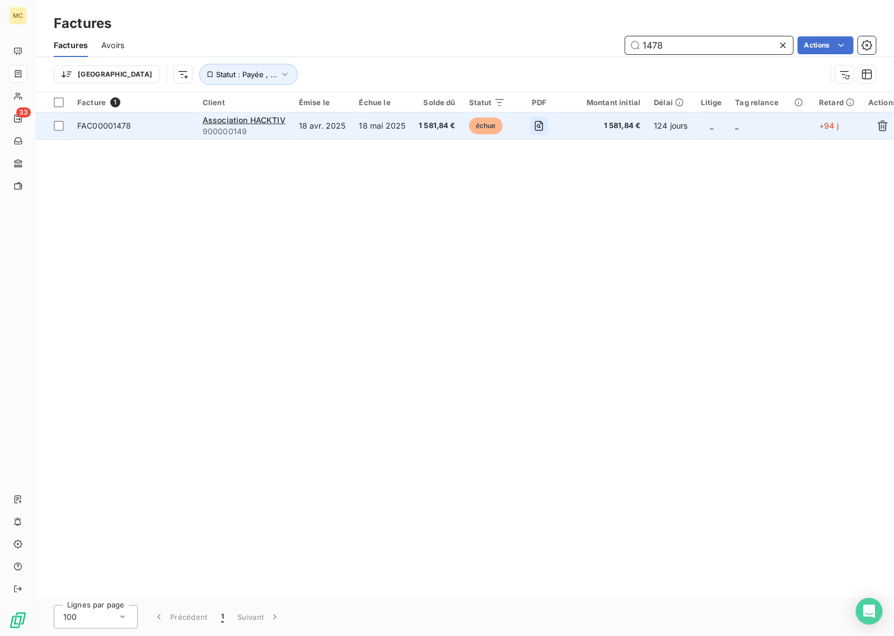
type input "1478"
click at [536, 121] on icon "button" at bounding box center [538, 125] width 11 height 11
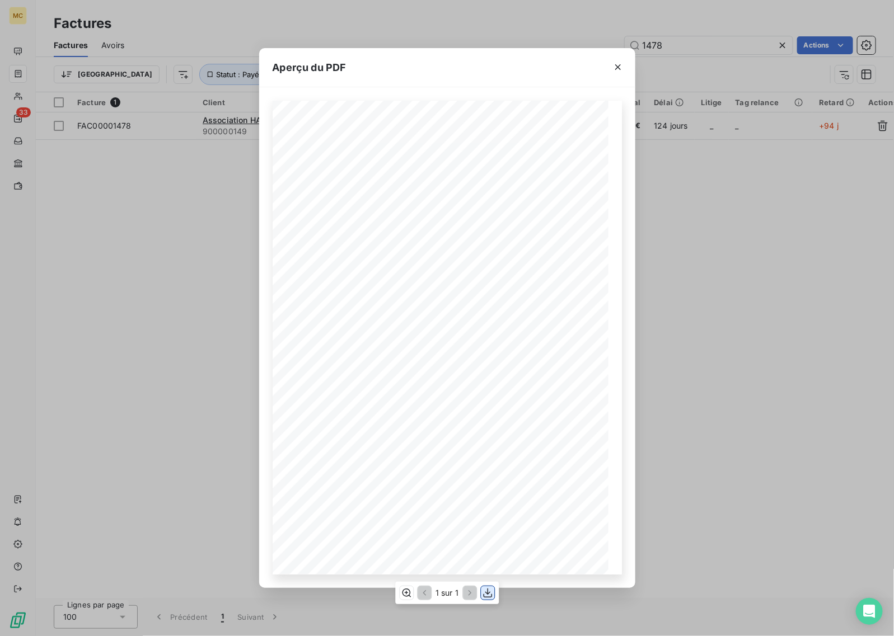
click at [488, 592] on icon "button" at bounding box center [487, 594] width 9 height 10
click at [738, 339] on div "Aperçu du PDF MOOD CONSEIL - [STREET_ADDRESS] - Email : [EMAIL_ADDRESS][DOMAIN_…" at bounding box center [447, 318] width 894 height 636
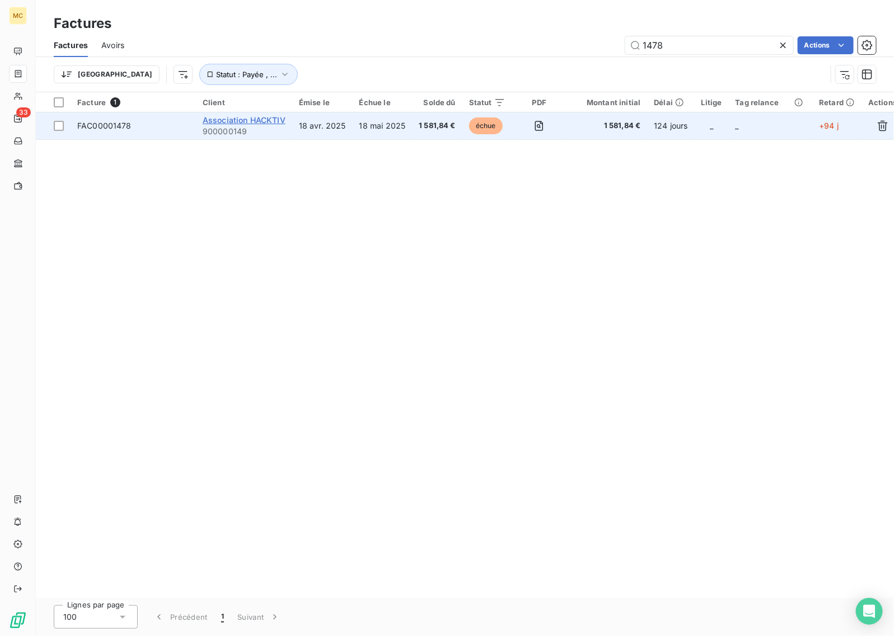
click at [252, 119] on span "Association HACKTIV" at bounding box center [244, 120] width 83 height 10
